Goal: Information Seeking & Learning: Find specific page/section

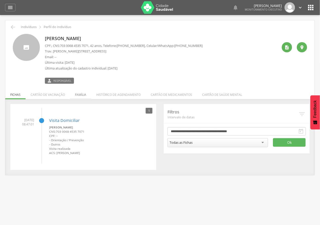
click at [87, 96] on li "Família" at bounding box center [80, 93] width 21 height 12
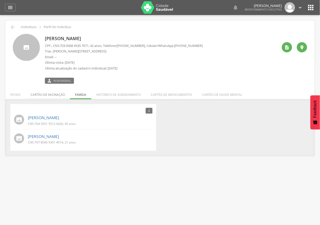
click at [48, 94] on li "Cartão de vacinação" at bounding box center [48, 93] width 44 height 12
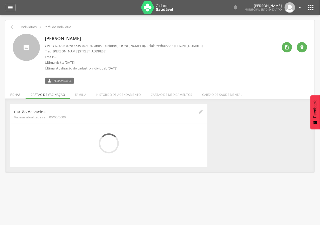
click at [20, 90] on li "Fichas" at bounding box center [15, 93] width 20 height 12
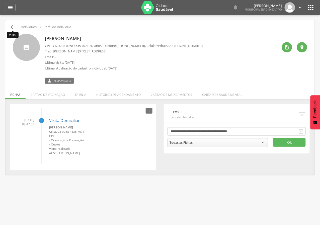
click at [14, 27] on icon "" at bounding box center [13, 27] width 6 height 6
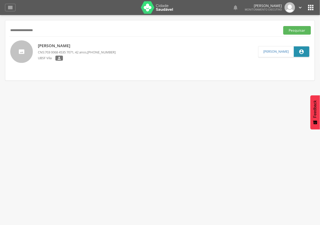
drag, startPoint x: 69, startPoint y: 32, endPoint x: 0, endPoint y: 48, distance: 70.9
click at [0, 49] on div " Supervisão  Distritos  Ubs Coordenador: - Queimadas / PB Intervalo de Tempo…" at bounding box center [160, 127] width 320 height 225
type input "**********"
click at [283, 26] on button "Pesquisar" at bounding box center [297, 30] width 28 height 9
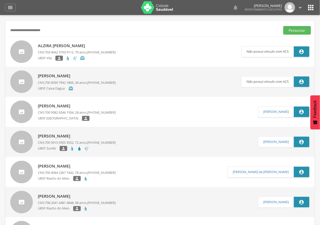
click at [74, 45] on p "Alzira [PERSON_NAME]" at bounding box center [77, 46] width 78 height 6
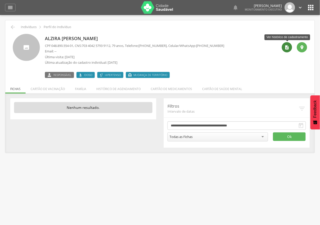
click at [288, 44] on div "" at bounding box center [287, 47] width 10 height 10
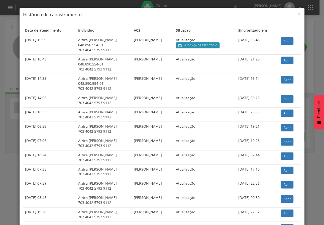
click at [2, 141] on div "× Histórico de cadastramento Data de atendimento Indivíduo ACS Situação Sincron…" at bounding box center [162, 112] width 324 height 225
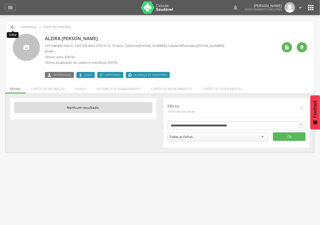
click at [14, 25] on icon "" at bounding box center [13, 27] width 6 height 6
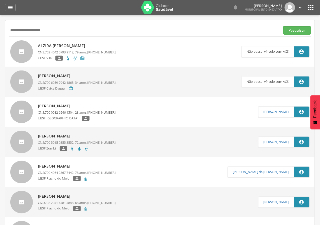
drag, startPoint x: 56, startPoint y: 30, endPoint x: 0, endPoint y: 30, distance: 55.9
click at [0, 30] on div " Supervisão  Distritos  Ubs Coordenador: - Queimadas / PB Intervalo de Tempo…" at bounding box center [160, 127] width 320 height 225
click at [72, 46] on p "Alzira [PERSON_NAME]" at bounding box center [77, 46] width 78 height 6
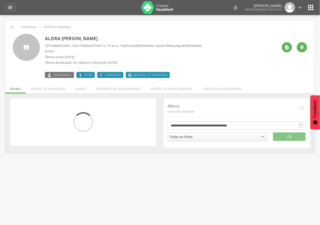
click at [83, 93] on div "3 Nenhum outro membro da família cadastrado. [PERSON_NAME] CNS: 898004511760405…" at bounding box center [159, 122] width 309 height 59
click at [82, 90] on li "Família" at bounding box center [80, 88] width 21 height 12
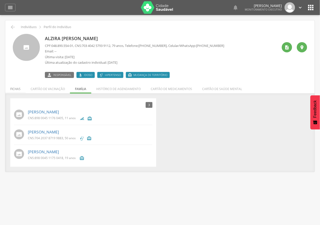
click at [11, 90] on li "Fichas" at bounding box center [15, 88] width 20 height 12
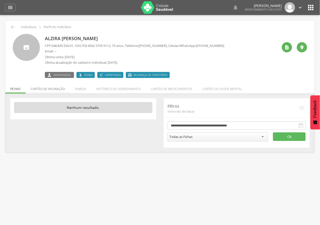
click at [41, 90] on li "Cartão de vacinação" at bounding box center [48, 88] width 44 height 12
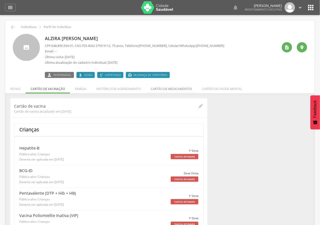
click at [151, 85] on li "Cartão de medicamentos" at bounding box center [171, 88] width 51 height 12
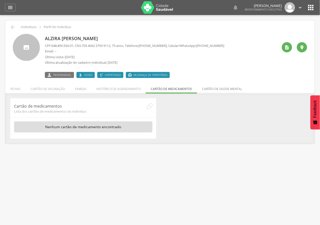
click at [219, 86] on li "Cartão de saúde mental" at bounding box center [222, 88] width 50 height 12
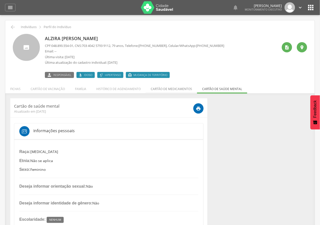
click at [169, 91] on li "Cartão de medicamentos" at bounding box center [171, 88] width 51 height 12
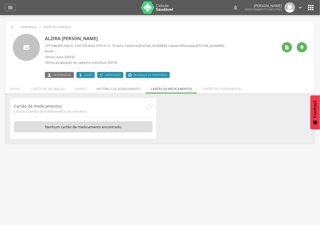
click at [116, 88] on li "Histórico de agendamento" at bounding box center [118, 88] width 54 height 12
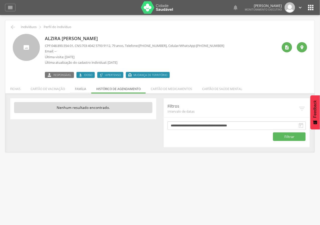
click at [79, 86] on li "Família" at bounding box center [80, 88] width 21 height 12
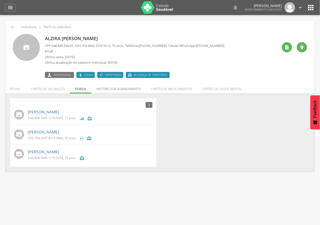
click at [109, 87] on li "Histórico de agendamento" at bounding box center [118, 88] width 54 height 12
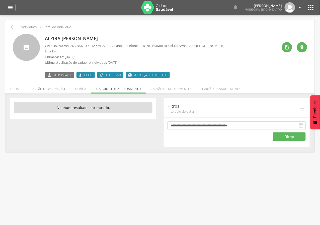
click at [59, 90] on li "Cartão de vacinação" at bounding box center [48, 88] width 44 height 12
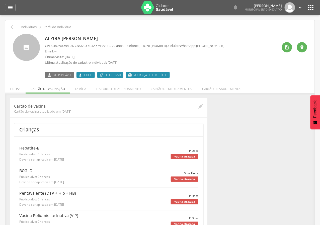
click at [17, 89] on li "Fichas" at bounding box center [15, 88] width 20 height 12
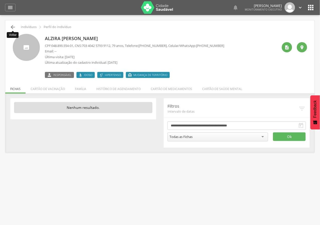
click at [11, 26] on icon "" at bounding box center [13, 27] width 6 height 6
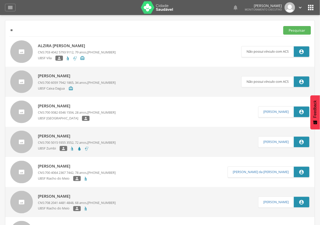
type input "*"
type input "**********"
click at [283, 26] on button "Pesquisar" at bounding box center [297, 30] width 28 height 9
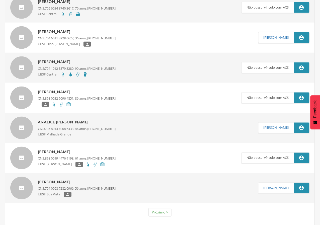
scroll to position [1337, 0]
click at [160, 215] on link "Próximo >" at bounding box center [159, 212] width 23 height 9
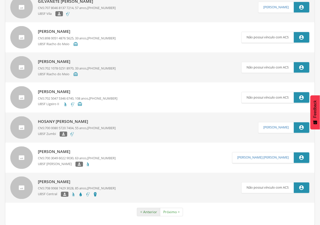
click at [151, 212] on link "< Anterior" at bounding box center [148, 212] width 23 height 9
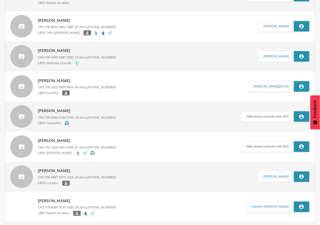
scroll to position [84, 0]
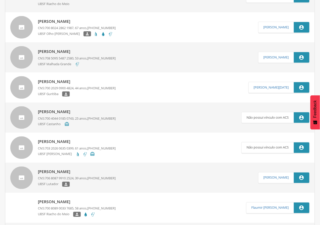
click at [66, 113] on p "[PERSON_NAME]" at bounding box center [77, 112] width 78 height 6
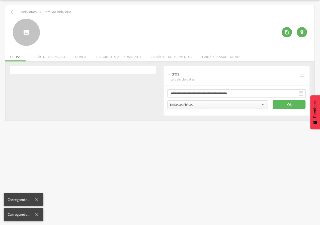
scroll to position [15, 0]
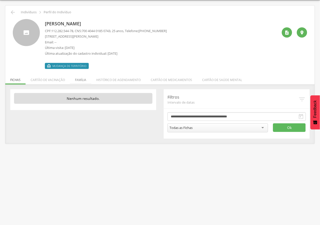
click at [80, 83] on li "Família" at bounding box center [80, 79] width 21 height 12
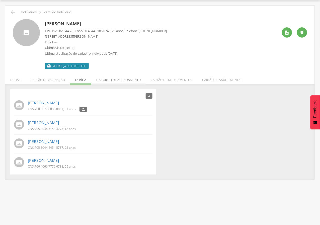
click at [121, 80] on li "Histórico de agendamento" at bounding box center [118, 79] width 54 height 12
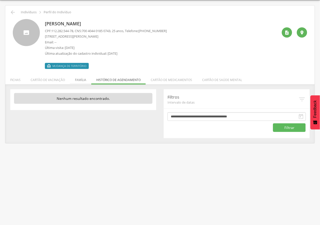
click at [79, 78] on li "Família" at bounding box center [80, 79] width 21 height 12
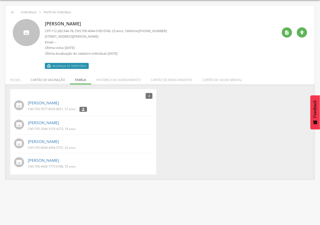
click at [56, 80] on li "Cartão de vacinação" at bounding box center [48, 79] width 44 height 12
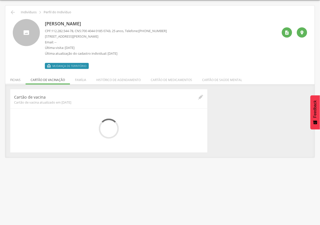
click at [13, 80] on li "Fichas" at bounding box center [15, 79] width 20 height 12
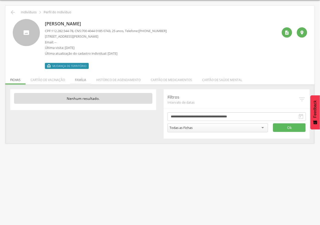
click at [84, 82] on li "Família" at bounding box center [80, 79] width 21 height 12
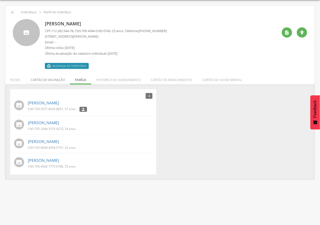
click at [55, 78] on li "Cartão de vacinação" at bounding box center [48, 79] width 44 height 12
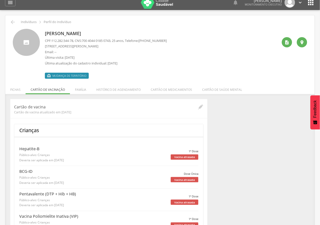
scroll to position [0, 0]
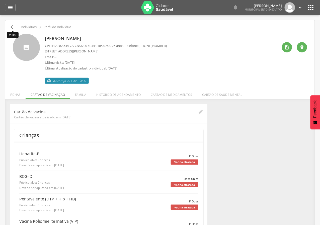
click at [14, 28] on icon "" at bounding box center [13, 27] width 6 height 6
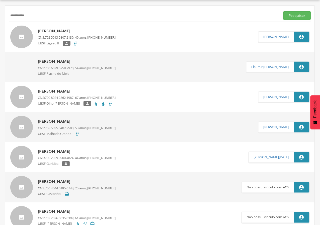
drag, startPoint x: 66, startPoint y: 13, endPoint x: 0, endPoint y: -1, distance: 67.7
click at [0, 0] on html " Dashboard Supervisão Produtividade Mapa da cidade Mapa de cobertura Ranking A…" at bounding box center [160, 97] width 320 height 225
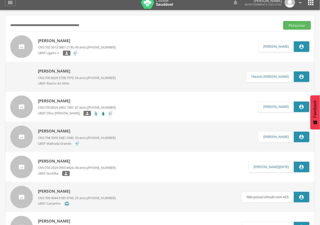
paste input "**********"
type input "**********"
click at [283, 21] on button "Pesquisar" at bounding box center [297, 25] width 28 height 9
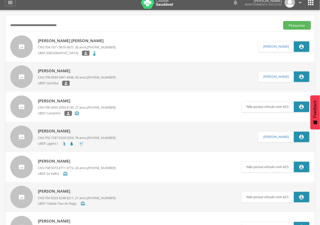
click at [54, 36] on div "[PERSON_NAME] Calixto dos Santos CNS: 704 1011 5679 0677 , 30 anos, [PHONE_NUMB…" at bounding box center [77, 46] width 78 height 23
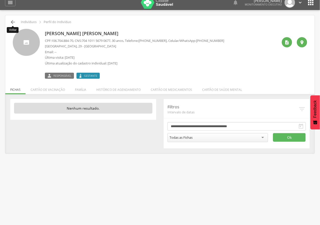
click at [12, 22] on icon "" at bounding box center [13, 22] width 6 height 6
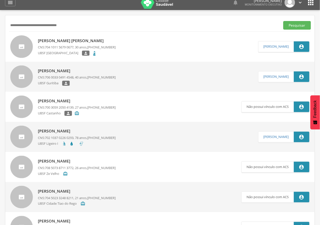
drag, startPoint x: 107, startPoint y: 17, endPoint x: 6, endPoint y: 22, distance: 100.8
drag, startPoint x: 75, startPoint y: 26, endPoint x: 0, endPoint y: 23, distance: 75.2
click at [0, 23] on div " Supervisão  Distritos  Ubs Coordenador: - Queimadas / PB Intervalo de Tempo…" at bounding box center [160, 122] width 320 height 225
drag, startPoint x: 80, startPoint y: 25, endPoint x: 0, endPoint y: 19, distance: 80.6
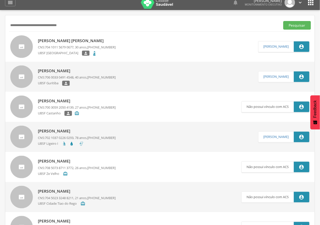
click at [0, 19] on div " Supervisão  Distritos  Ubs Coordenador: - Queimadas / PB Intervalo de Tempo…" at bounding box center [160, 122] width 320 height 225
paste input "**********"
click at [283, 21] on button "Pesquisar" at bounding box center [297, 25] width 28 height 9
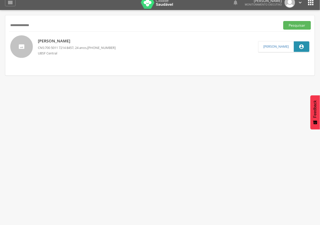
click at [49, 39] on p "[PERSON_NAME]" at bounding box center [77, 41] width 78 height 6
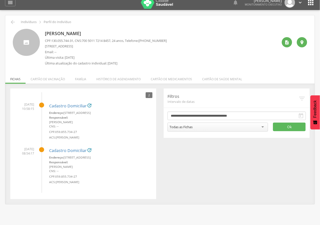
click at [15, 18] on div " Indivíduos  Perfil do Indivíduo [PERSON_NAME] CPF: 130.055.744-31 , CNS: [PH…" at bounding box center [159, 109] width 309 height 189
click at [13, 21] on icon "" at bounding box center [13, 22] width 6 height 6
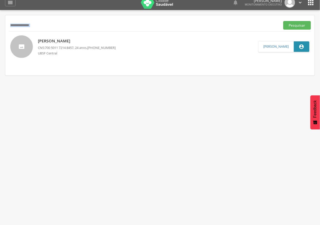
drag, startPoint x: 74, startPoint y: 20, endPoint x: 0, endPoint y: 49, distance: 79.9
click at [0, 45] on div " Supervisão  Distritos  Ubs Coordenador: - Queimadas / PB Intervalo de Tempo…" at bounding box center [160, 122] width 320 height 225
click at [67, 21] on input "**********" at bounding box center [143, 25] width 269 height 9
type input "*"
paste input "**********"
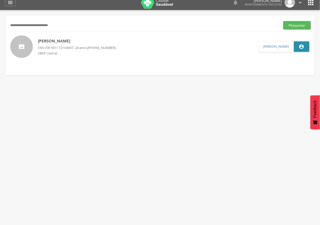
type input "**********"
click at [283, 21] on button "Pesquisar" at bounding box center [297, 25] width 28 height 9
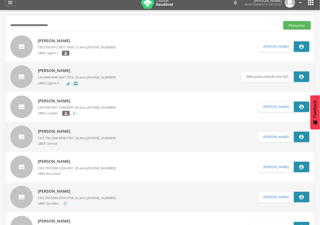
click at [70, 40] on p "[PERSON_NAME]" at bounding box center [77, 41] width 78 height 6
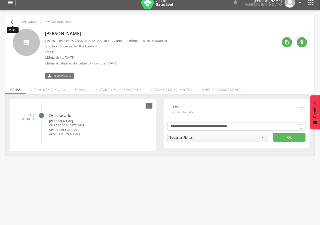
click at [15, 20] on icon "" at bounding box center [13, 22] width 6 height 6
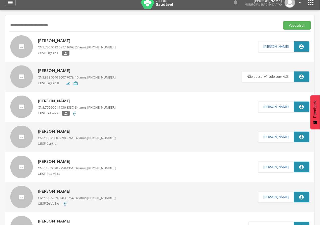
drag, startPoint x: 86, startPoint y: 24, endPoint x: 0, endPoint y: 29, distance: 85.8
click at [0, 29] on div " Supervisão  Distritos  Ubs Coordenador: - Queimadas / PB Intervalo de Tempo…" at bounding box center [160, 122] width 320 height 225
paste input "**********"
click at [283, 21] on button "Pesquisar" at bounding box center [297, 25] width 28 height 9
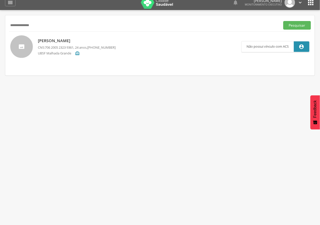
click at [89, 39] on p "[PERSON_NAME]" at bounding box center [77, 41] width 78 height 6
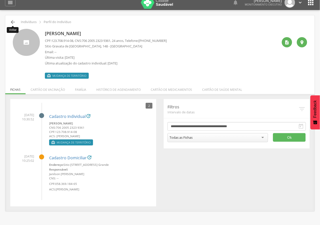
click at [10, 23] on icon "" at bounding box center [13, 22] width 6 height 6
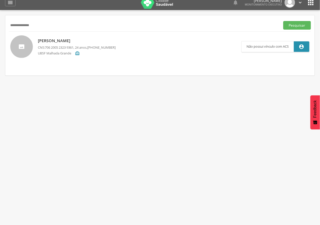
drag, startPoint x: 55, startPoint y: 26, endPoint x: 13, endPoint y: 25, distance: 41.6
click at [13, 25] on input "**********" at bounding box center [143, 25] width 269 height 9
type input "*"
paste input "**********"
type input "**********"
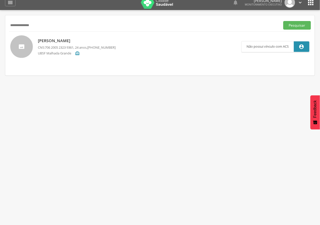
click at [283, 21] on button "Pesquisar" at bounding box center [297, 25] width 28 height 9
click at [47, 36] on div "[PERSON_NAME] CNS: 700 5043 0387 7956 , 16 anos, [PHONE_NUMBER] UBSF Lutador" at bounding box center [77, 46] width 78 height 23
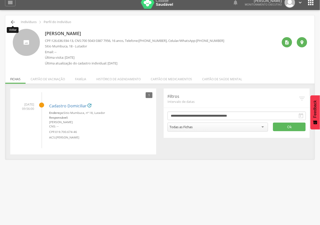
click at [11, 22] on icon "" at bounding box center [13, 22] width 6 height 6
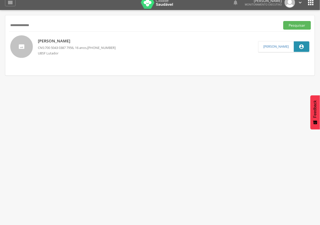
drag, startPoint x: 62, startPoint y: 23, endPoint x: 0, endPoint y: 23, distance: 62.4
click at [0, 23] on div " Supervisão  Distritos  Ubs Coordenador: - Queimadas / PB Intervalo de Tempo…" at bounding box center [160, 122] width 320 height 225
paste input "**********"
type input "**********"
click at [283, 21] on button "Pesquisar" at bounding box center [297, 25] width 28 height 9
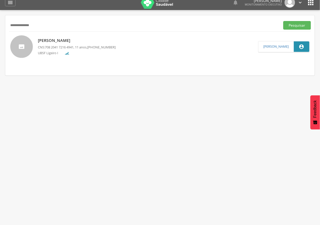
click at [70, 38] on p "[PERSON_NAME]" at bounding box center [77, 41] width 78 height 6
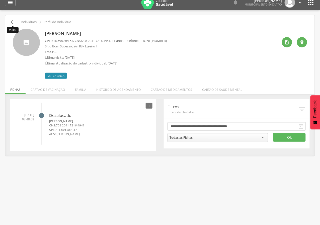
click at [10, 20] on icon "" at bounding box center [13, 22] width 6 height 6
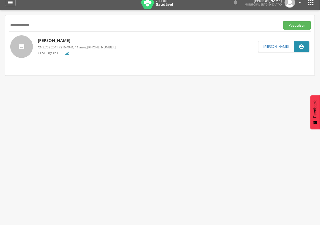
click at [61, 39] on p "[PERSON_NAME]" at bounding box center [77, 41] width 78 height 6
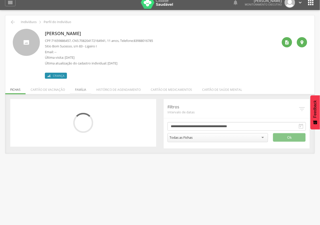
click at [81, 90] on li "Família" at bounding box center [80, 88] width 21 height 12
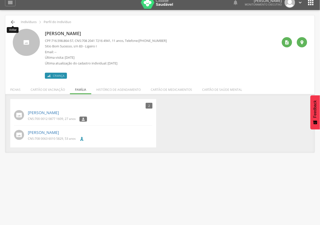
click at [12, 21] on icon "" at bounding box center [13, 22] width 6 height 6
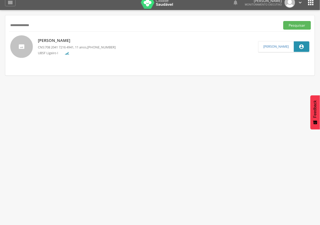
drag, startPoint x: 53, startPoint y: 23, endPoint x: 0, endPoint y: 40, distance: 55.5
click at [0, 40] on div " Supervisão  Distritos  Ubs Coordenador: - Queimadas / PB Intervalo de Tempo…" at bounding box center [160, 122] width 320 height 225
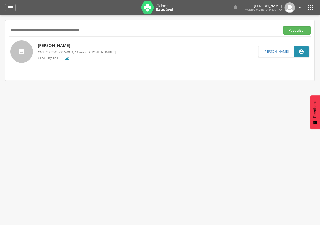
paste input "**********"
type input "**********"
click at [283, 26] on button "Pesquisar" at bounding box center [297, 30] width 28 height 9
click at [67, 44] on p "[PERSON_NAME]" at bounding box center [77, 46] width 78 height 6
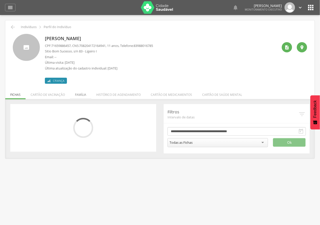
click at [83, 95] on li "Família" at bounding box center [80, 93] width 21 height 12
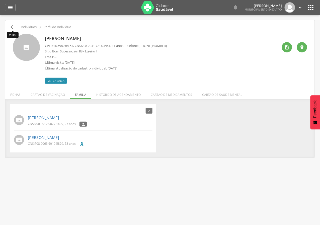
click at [11, 26] on icon "" at bounding box center [13, 27] width 6 height 6
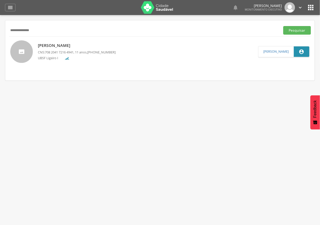
drag, startPoint x: 46, startPoint y: 31, endPoint x: 0, endPoint y: 30, distance: 46.1
click at [0, 30] on div " Supervisão  Distritos  Ubs Coordenador: - Queimadas / PB Intervalo de Tempo…" at bounding box center [160, 127] width 320 height 225
paste input "**********"
type input "*"
paste input "**********"
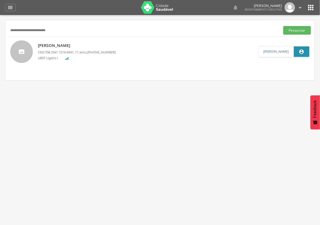
type input "**********"
click at [283, 26] on button "Pesquisar" at bounding box center [297, 30] width 28 height 9
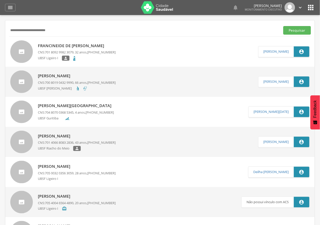
click at [75, 47] on p "Francineide de [PERSON_NAME]" at bounding box center [77, 46] width 78 height 6
